Goal: Task Accomplishment & Management: Use online tool/utility

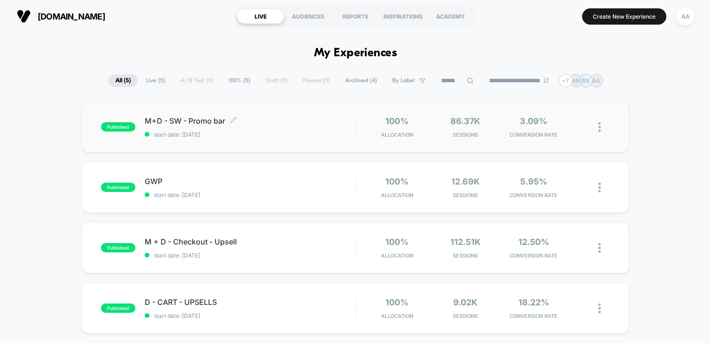
click at [114, 125] on span "published" at bounding box center [118, 126] width 34 height 9
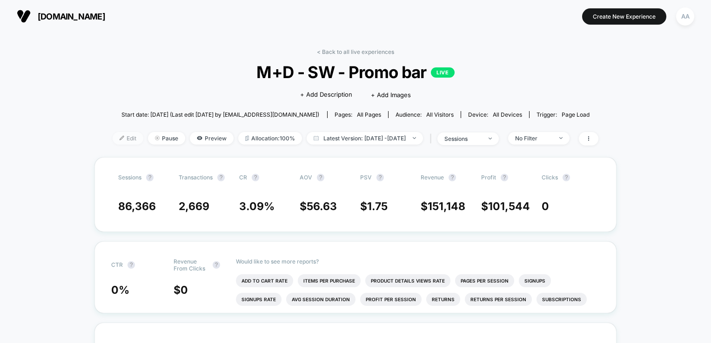
click at [113, 144] on span "Edit" at bounding box center [128, 138] width 31 height 13
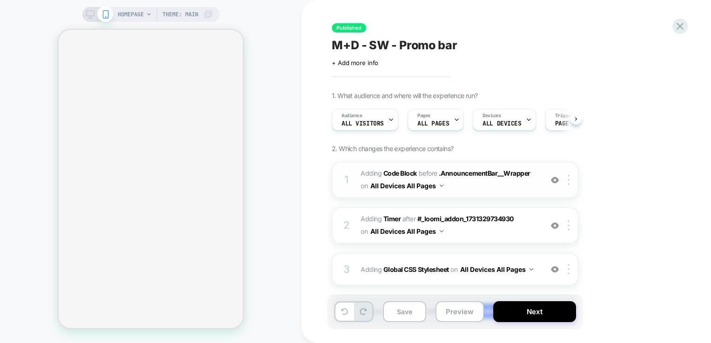
click at [346, 182] on div "1" at bounding box center [346, 180] width 9 height 19
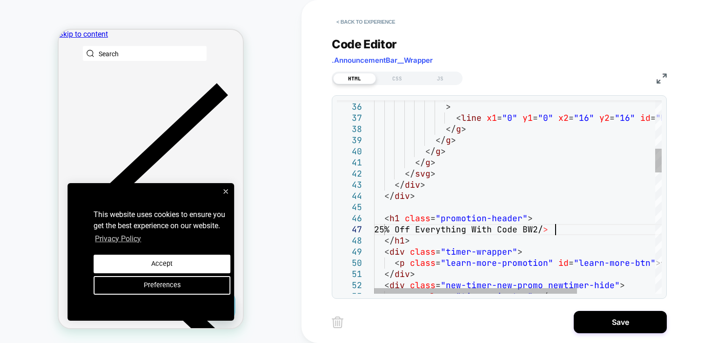
scroll to position [67, 186]
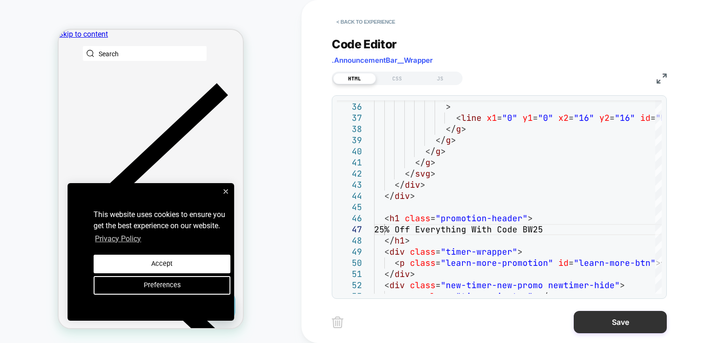
type textarea "**********"
click at [625, 315] on button "Save" at bounding box center [620, 322] width 93 height 22
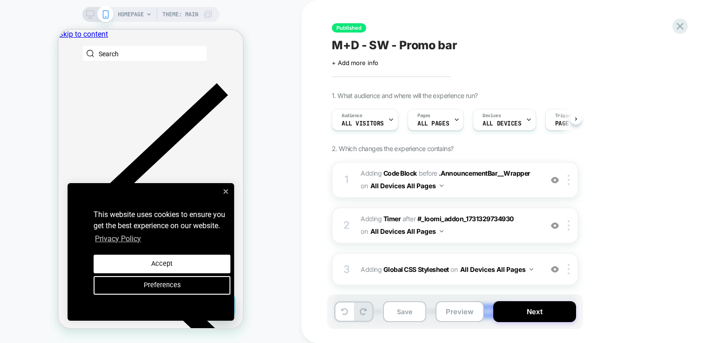
scroll to position [0, 0]
click at [405, 313] on button "Save" at bounding box center [404, 311] width 43 height 21
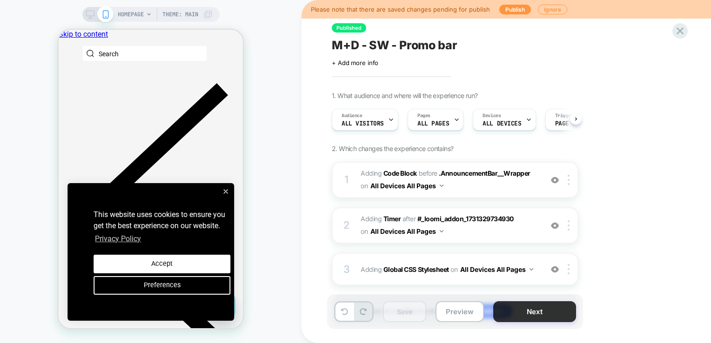
click at [540, 310] on button "Next" at bounding box center [534, 311] width 83 height 21
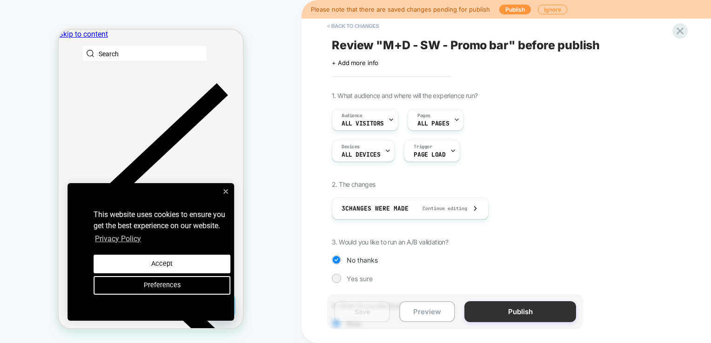
click at [537, 308] on button "Publish" at bounding box center [520, 311] width 112 height 21
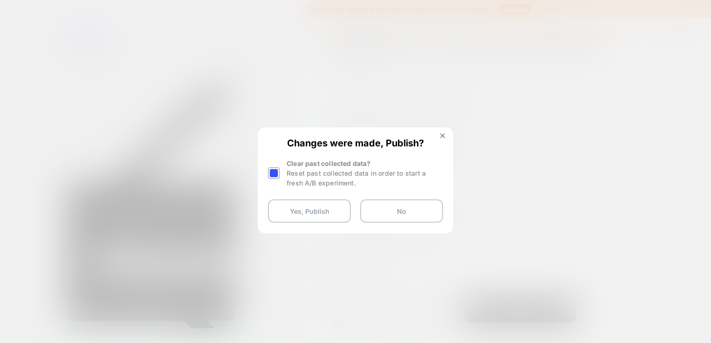
click at [274, 172] on div at bounding box center [274, 173] width 12 height 12
click at [301, 214] on button "Yes, Publish" at bounding box center [309, 211] width 83 height 23
